Goal: Find specific page/section: Find specific page/section

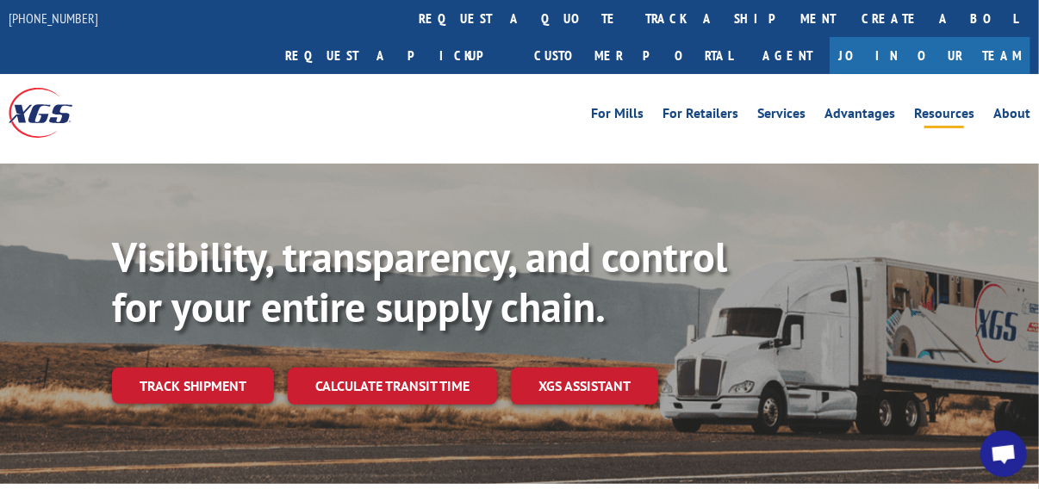
click at [948, 107] on link "Resources" at bounding box center [944, 116] width 60 height 19
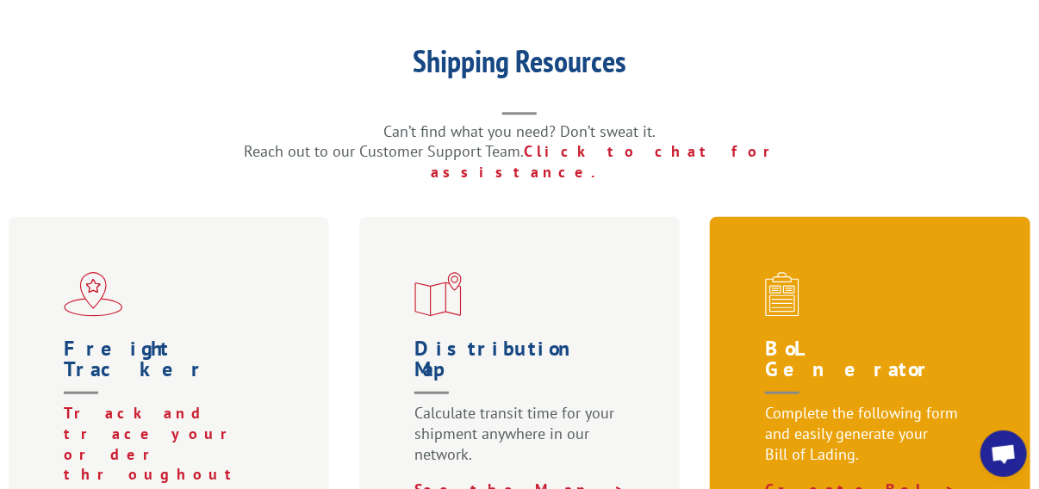
scroll to position [430, 0]
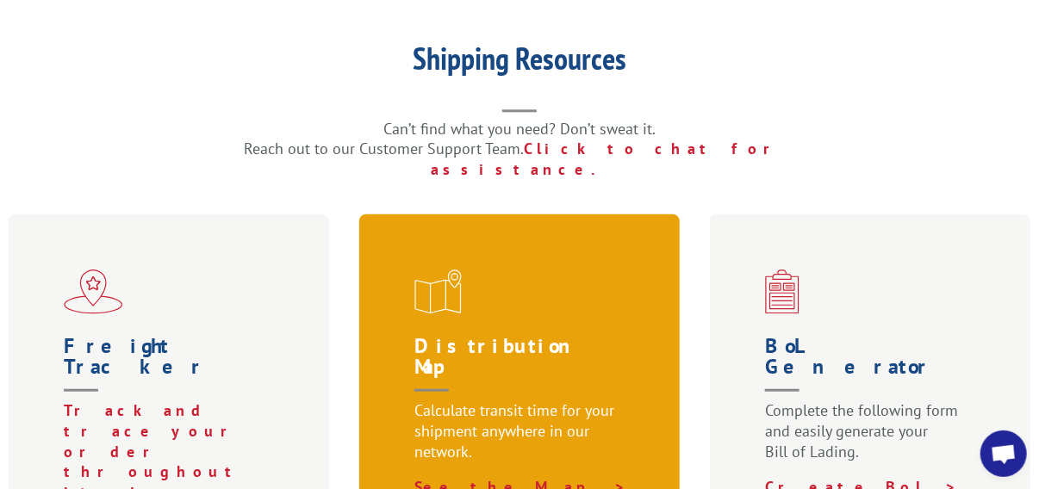
click at [478, 401] on p "Calculate transit time for your shipment anywhere in our network." at bounding box center [522, 439] width 217 height 77
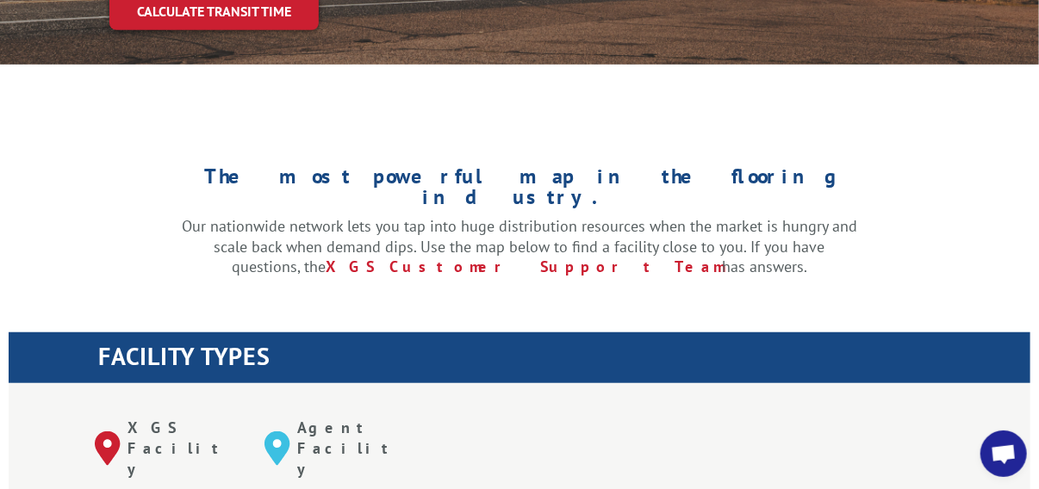
scroll to position [517, 0]
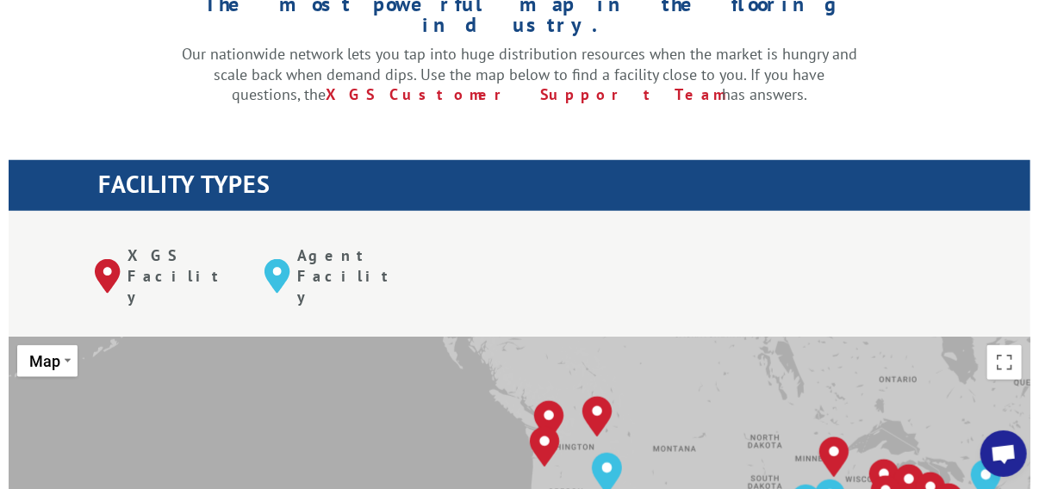
drag, startPoint x: 357, startPoint y: 352, endPoint x: 702, endPoint y: 364, distance: 344.8
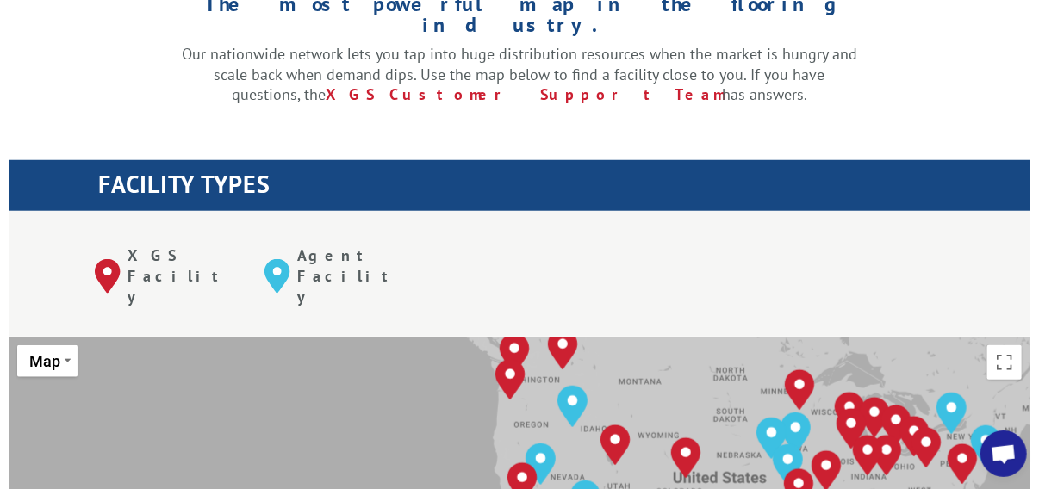
drag, startPoint x: 694, startPoint y: 372, endPoint x: 660, endPoint y: 302, distance: 77.8
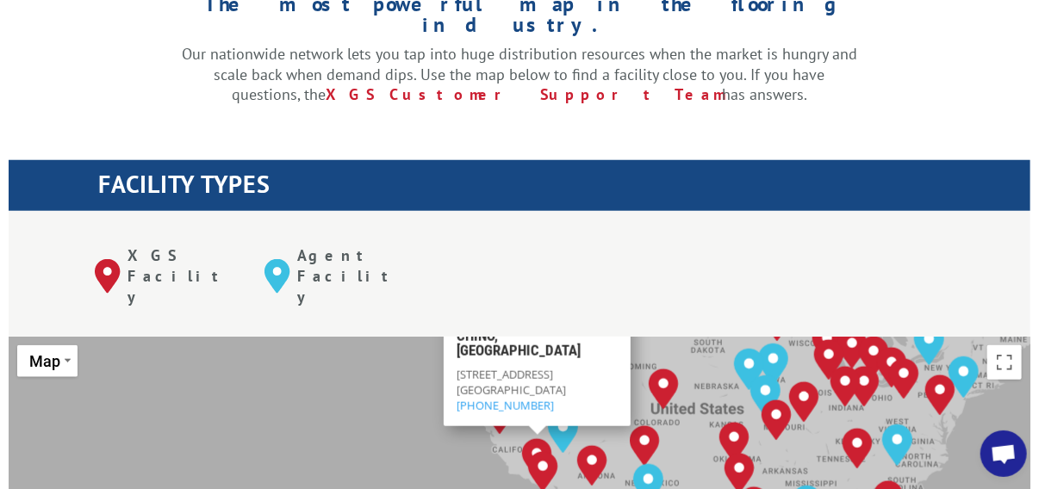
drag, startPoint x: 463, startPoint y: 444, endPoint x: 441, endPoint y: 337, distance: 110.0
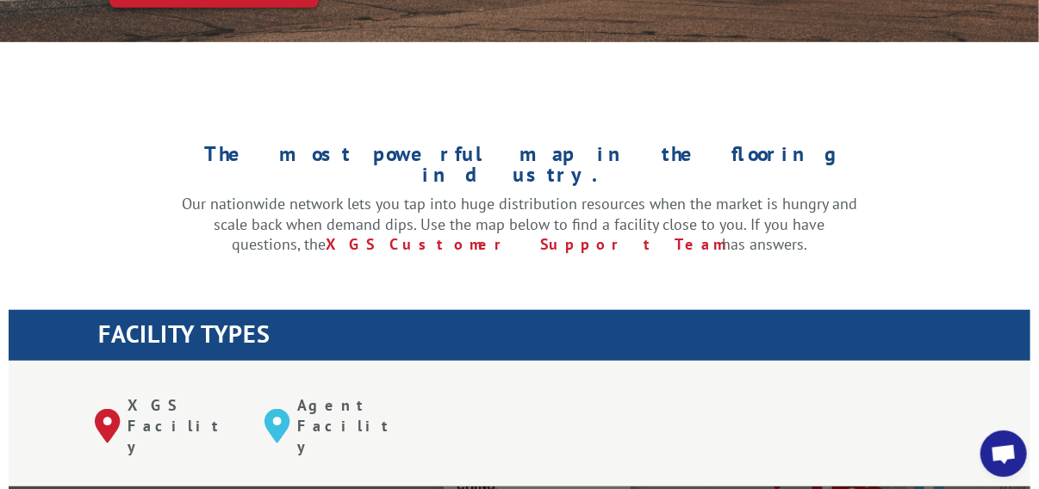
scroll to position [345, 0]
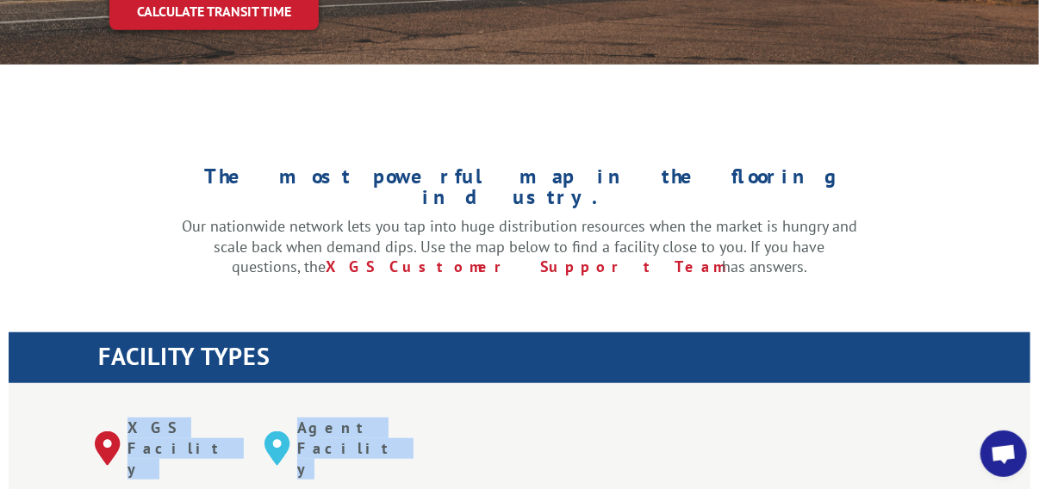
drag, startPoint x: 517, startPoint y: 369, endPoint x: 560, endPoint y: 345, distance: 49.4
click at [560, 383] on div "XGS Facility Agent Facility" at bounding box center [520, 445] width 1022 height 125
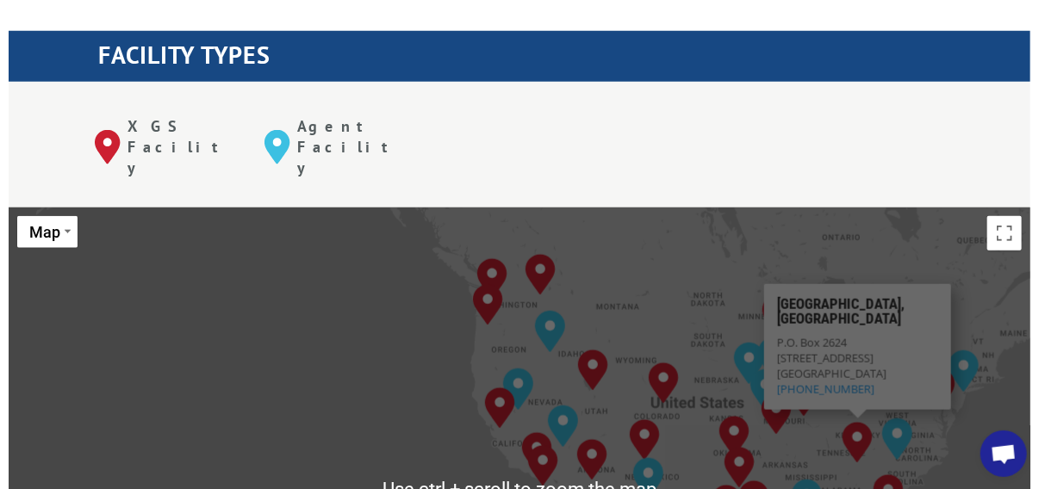
scroll to position [774, 0]
